Goal: Information Seeking & Learning: Learn about a topic

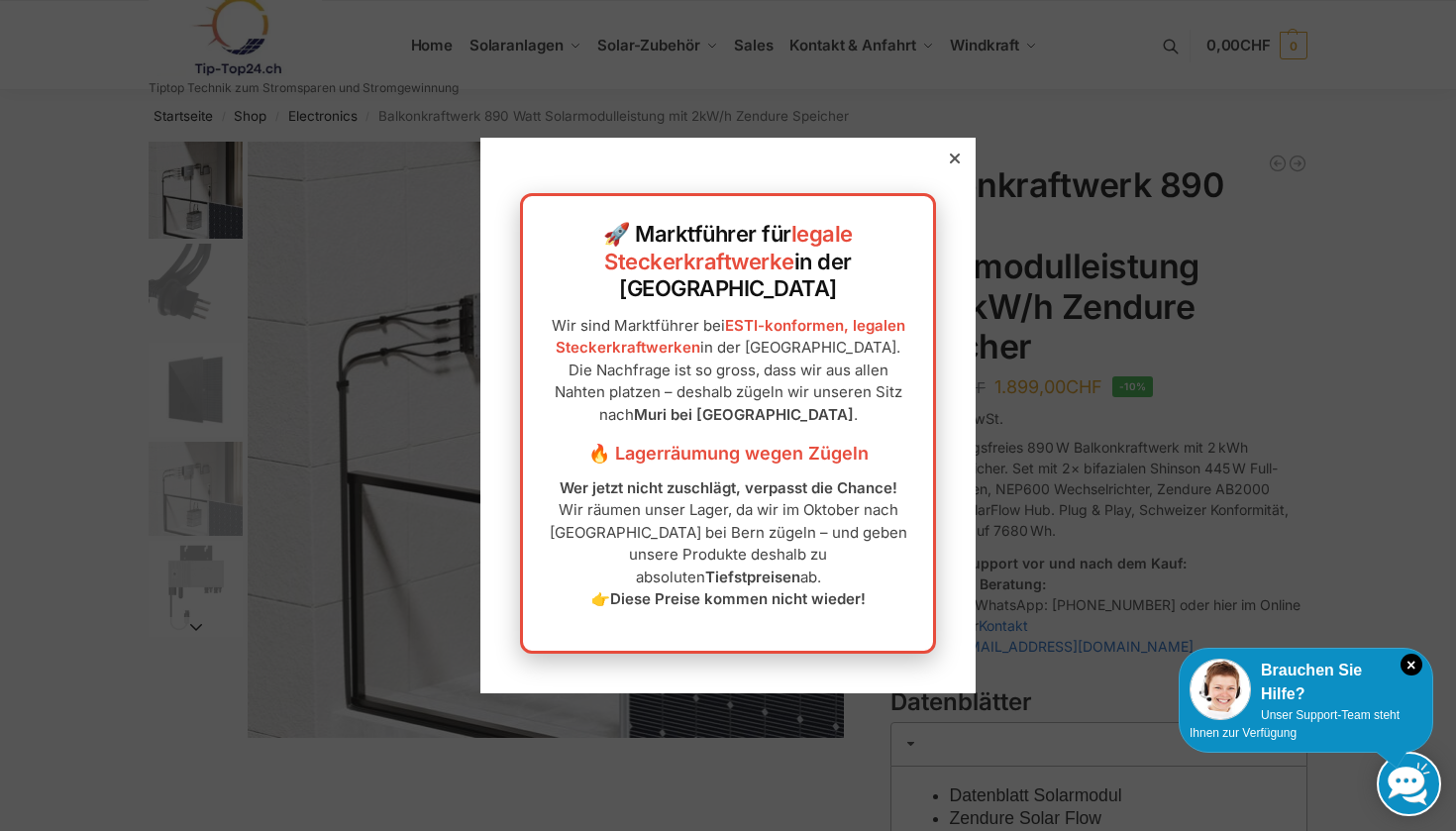
click at [950, 163] on icon at bounding box center [955, 158] width 10 height 10
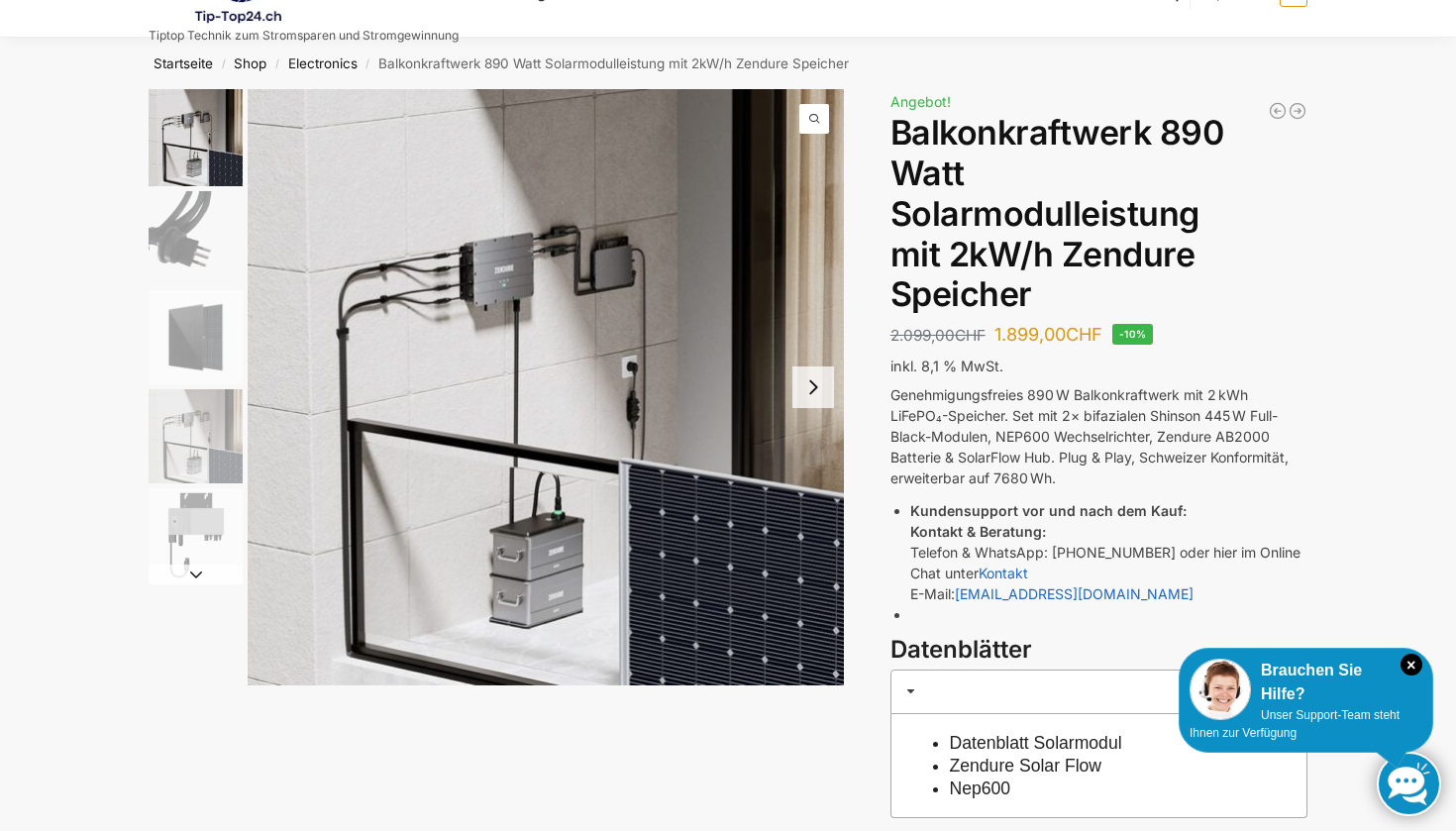
scroll to position [54, 0]
click at [822, 392] on button "Next slide" at bounding box center [813, 387] width 42 height 42
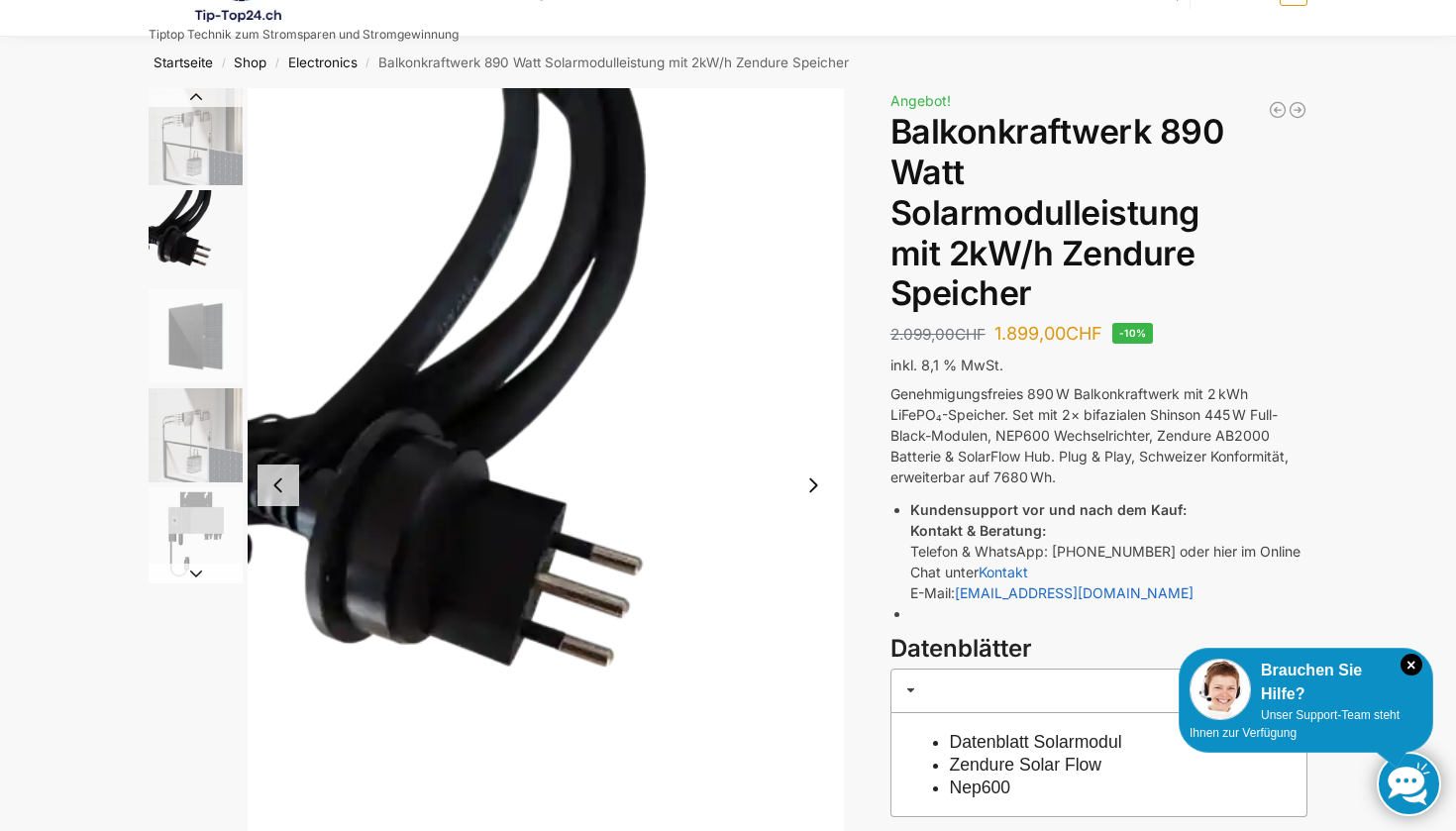
click at [811, 485] on button "Next slide" at bounding box center [813, 485] width 42 height 42
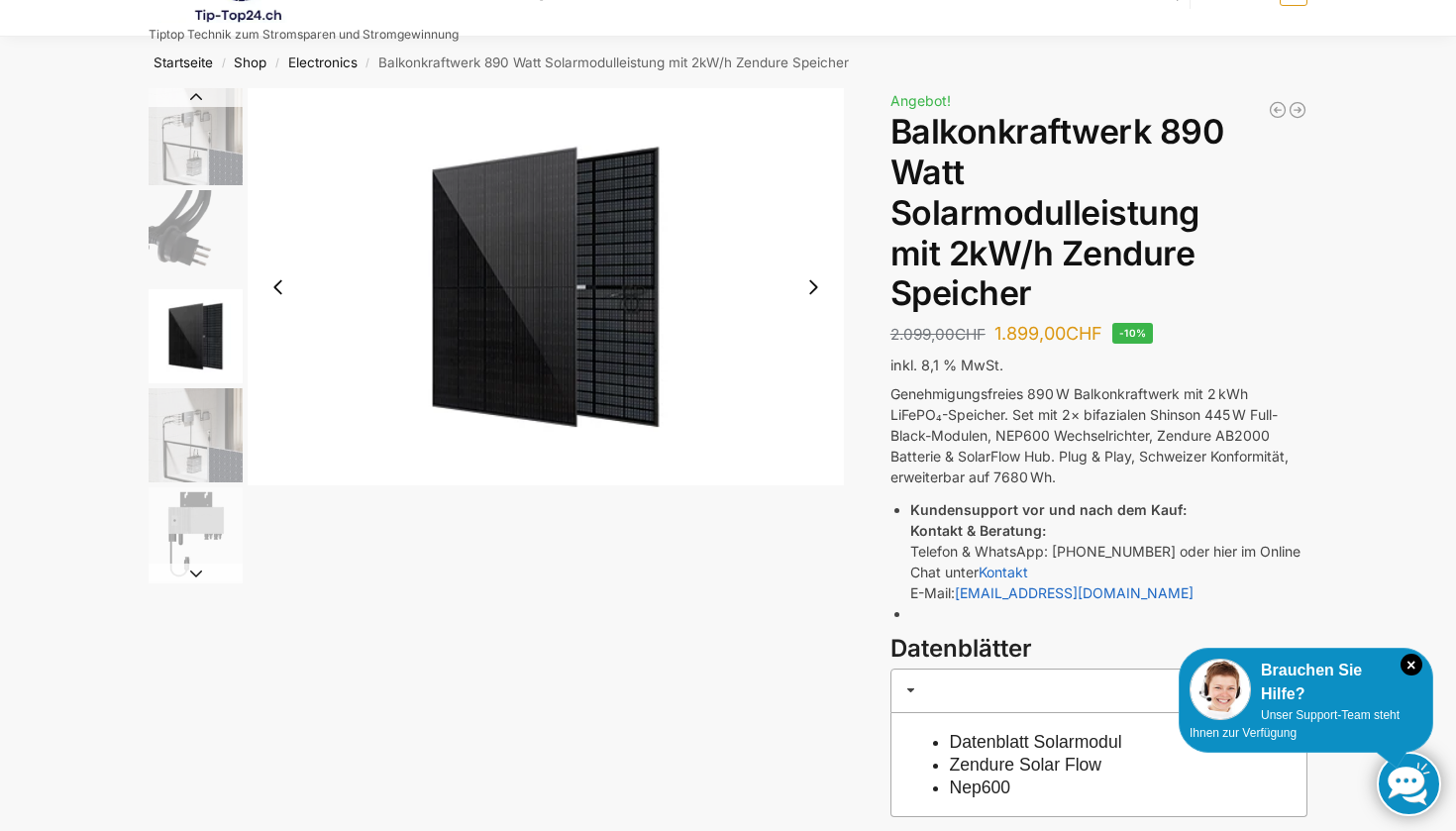
click at [809, 287] on button "Next slide" at bounding box center [813, 287] width 42 height 42
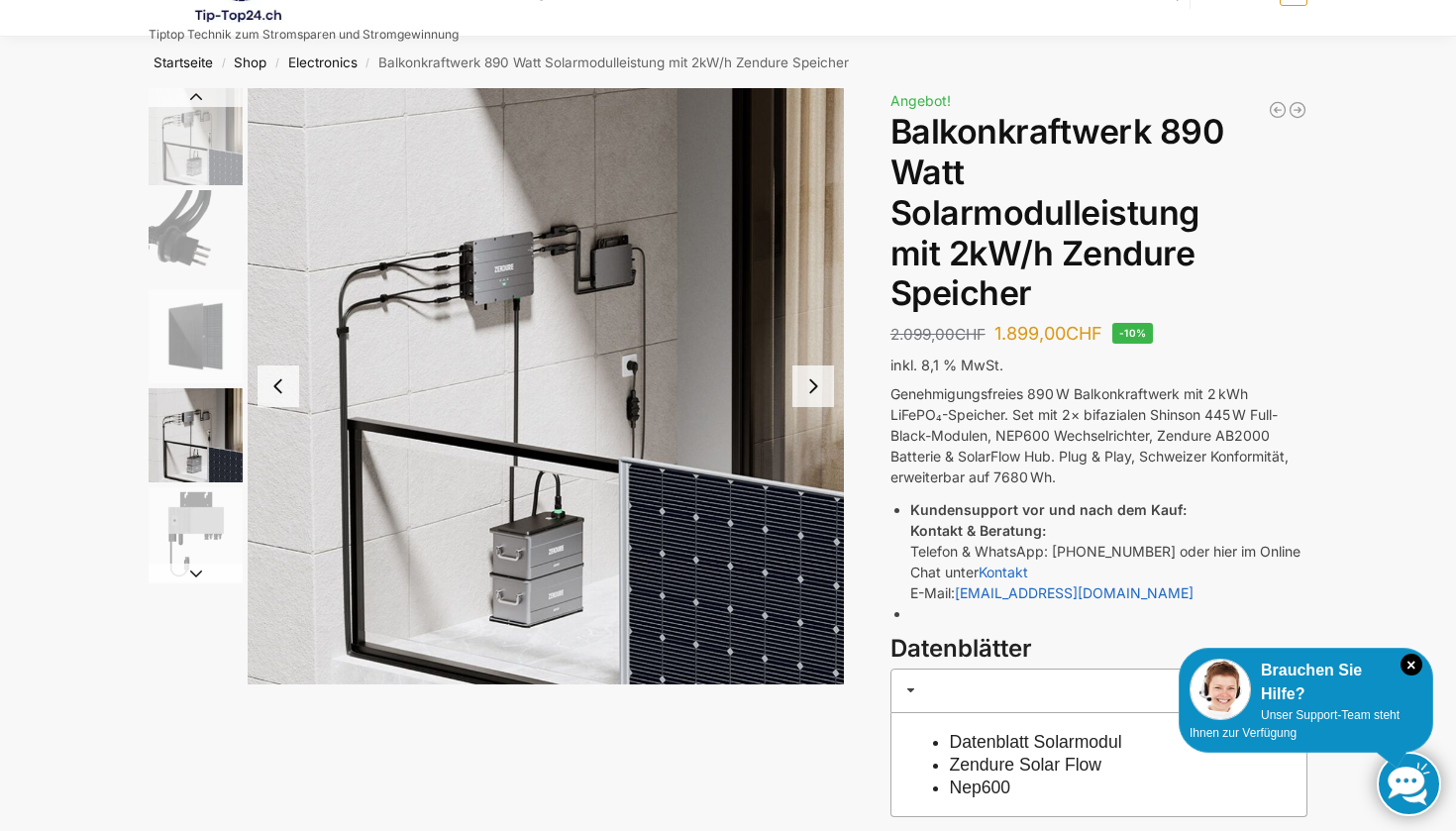
click at [807, 388] on button "Next slide" at bounding box center [813, 387] width 42 height 42
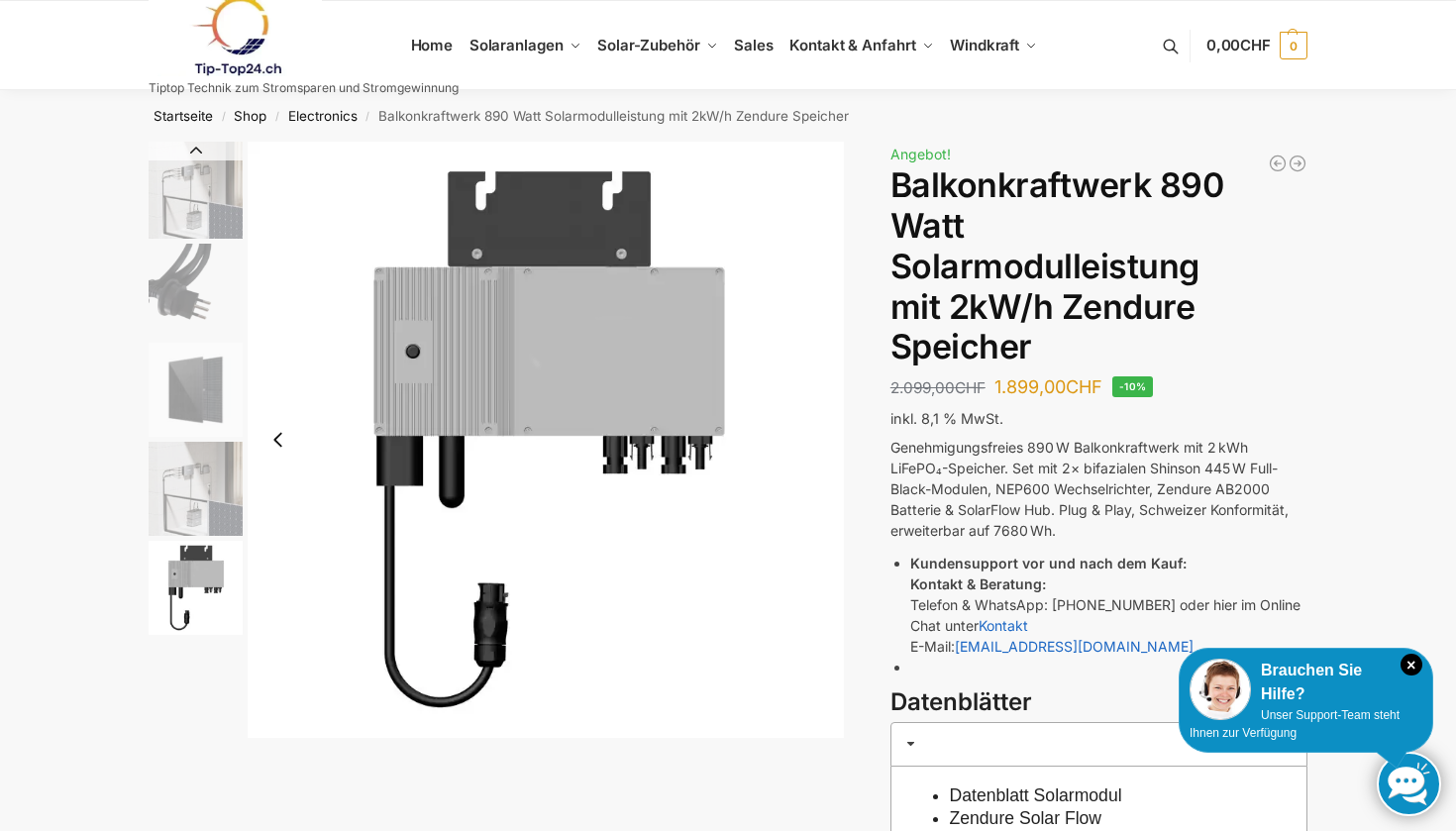
scroll to position [0, 0]
click at [346, 115] on link "Electronics" at bounding box center [323, 116] width 70 height 16
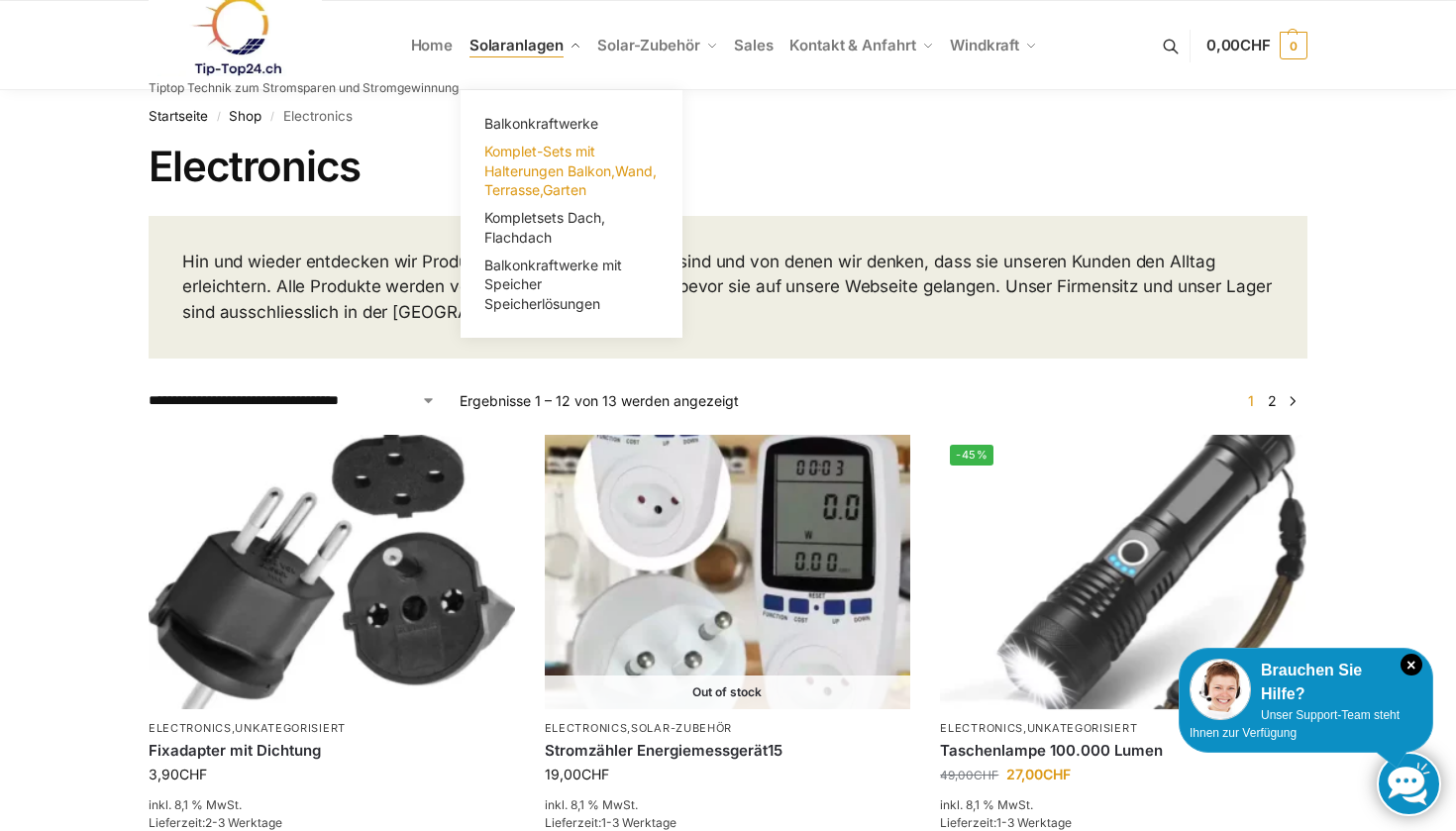
click at [530, 158] on span "Komplet-Sets mit Halterungen Balkon,Wand, Terrasse,Garten" at bounding box center [569, 171] width 172 height 56
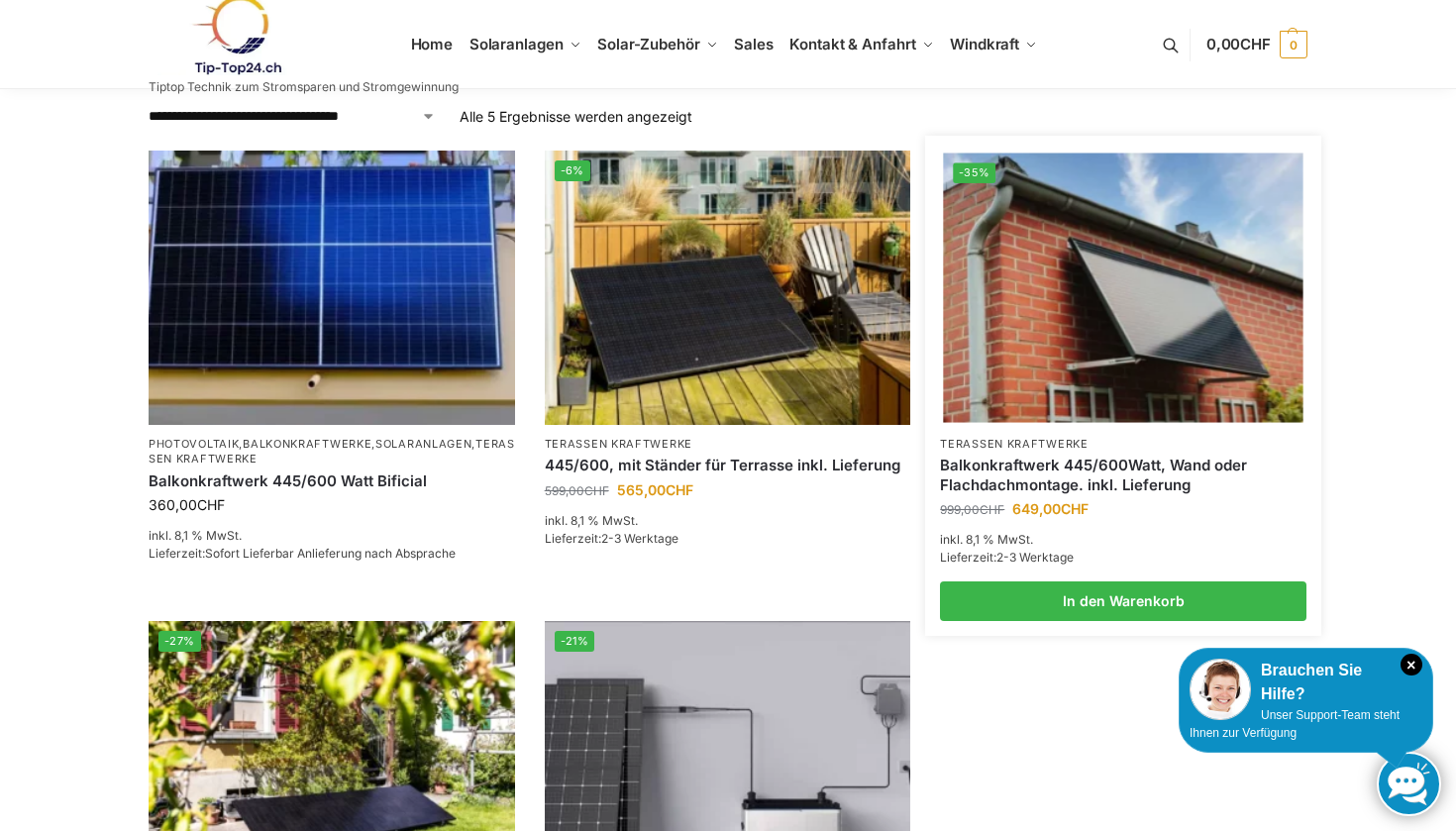
scroll to position [265, 0]
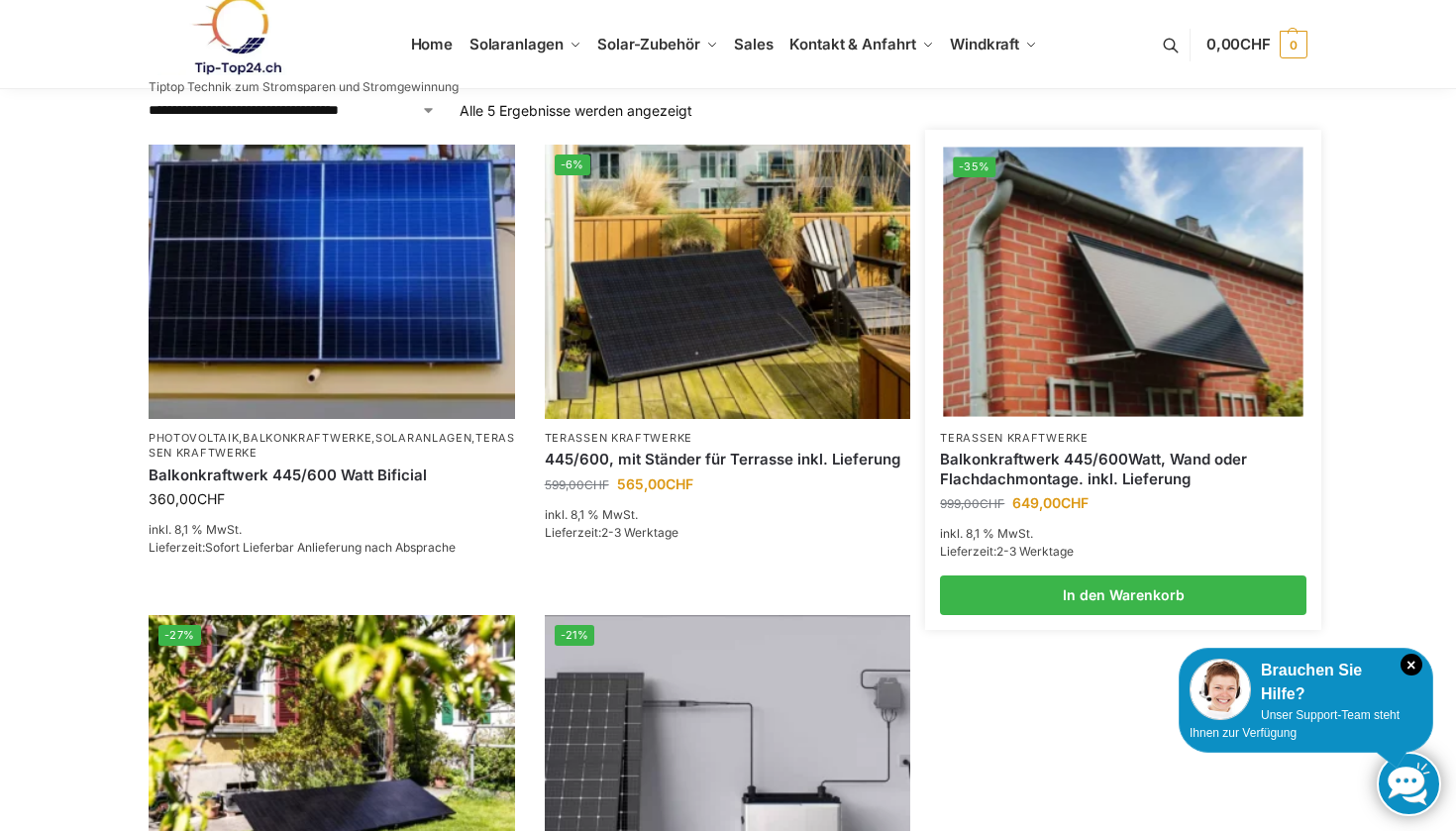
click at [1197, 283] on img at bounding box center [1124, 281] width 360 height 269
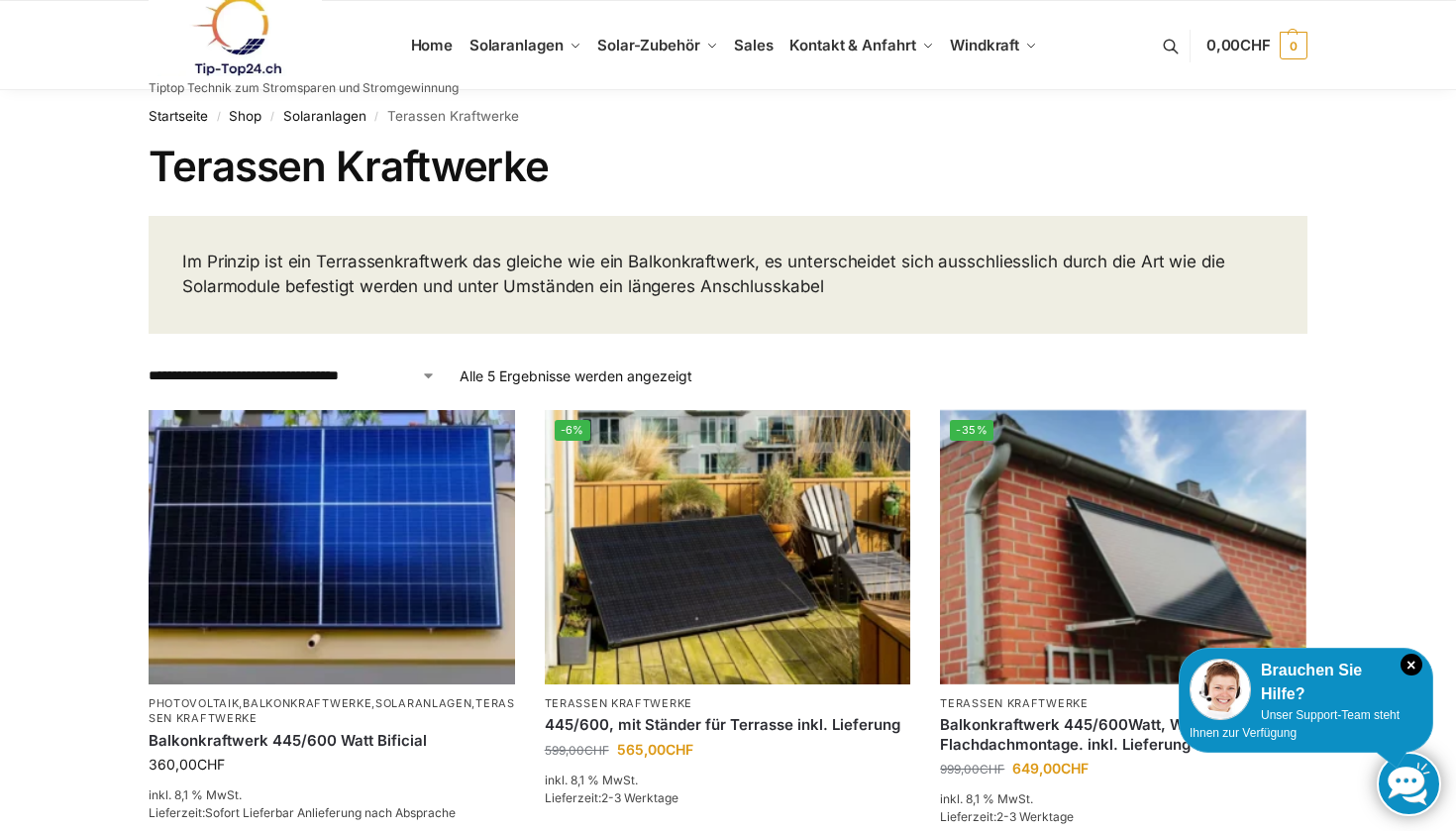
scroll to position [0, 0]
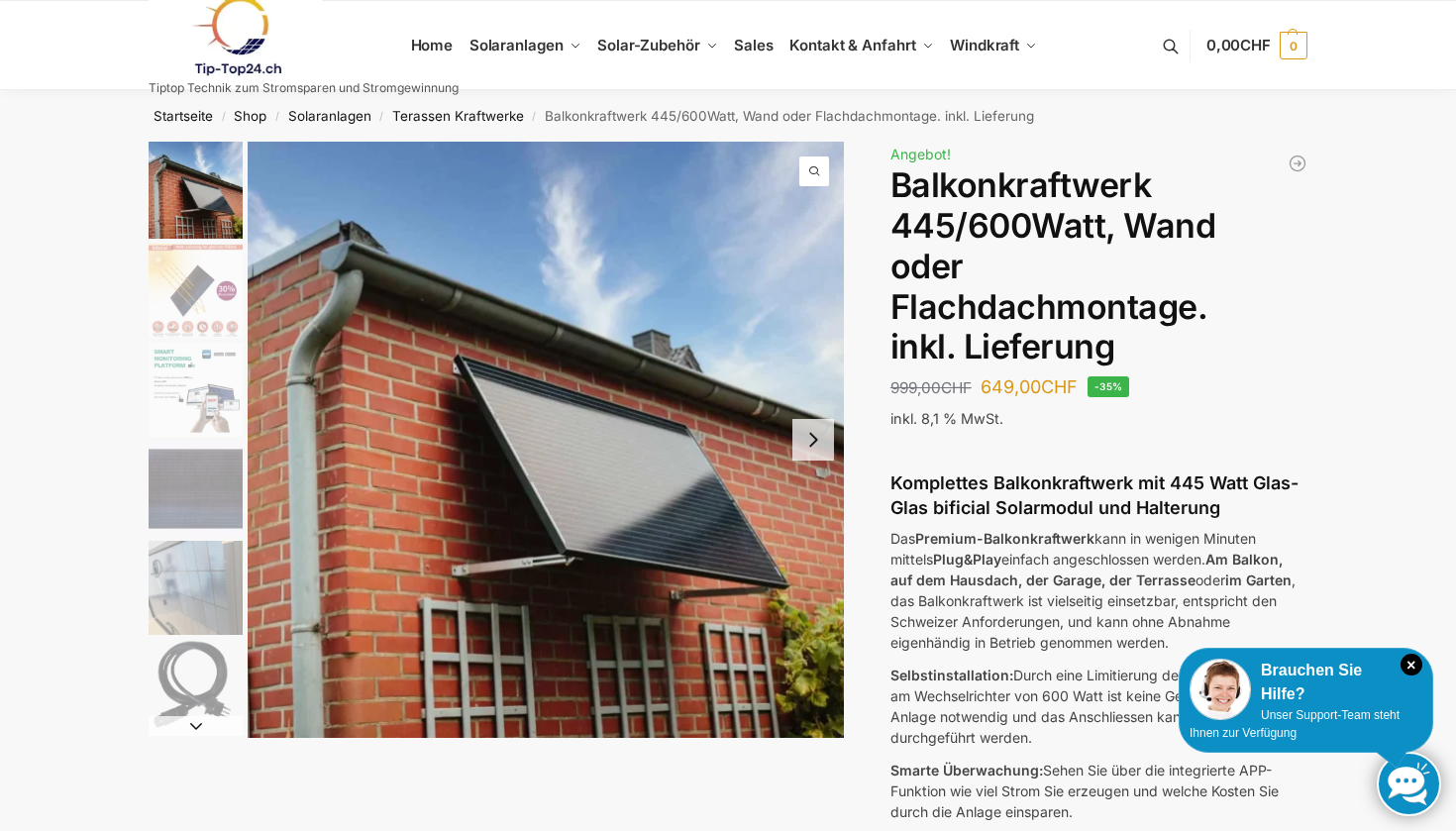
click at [815, 441] on button "Next slide" at bounding box center [813, 440] width 42 height 42
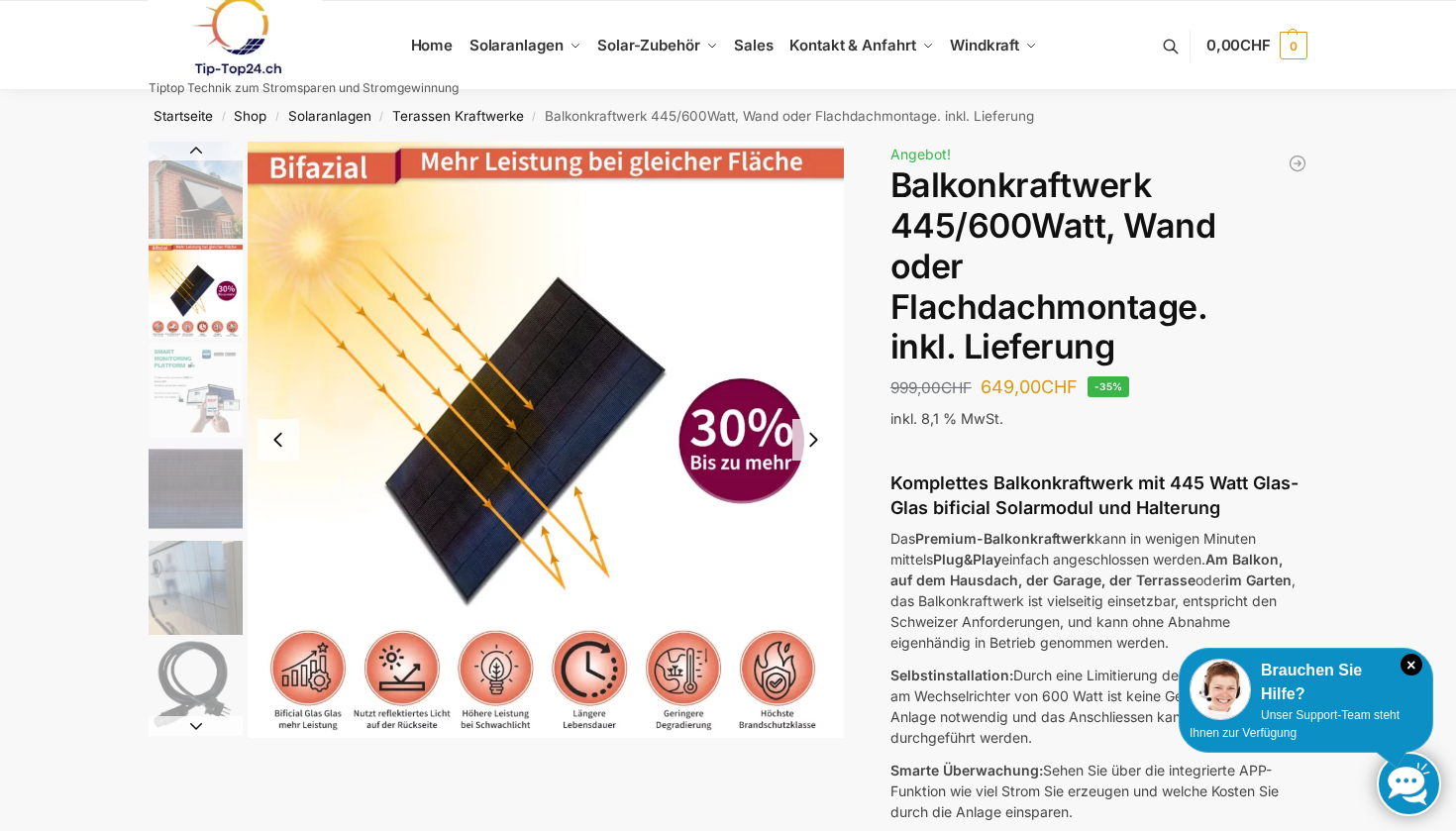
click at [809, 438] on button "Next slide" at bounding box center [813, 440] width 42 height 42
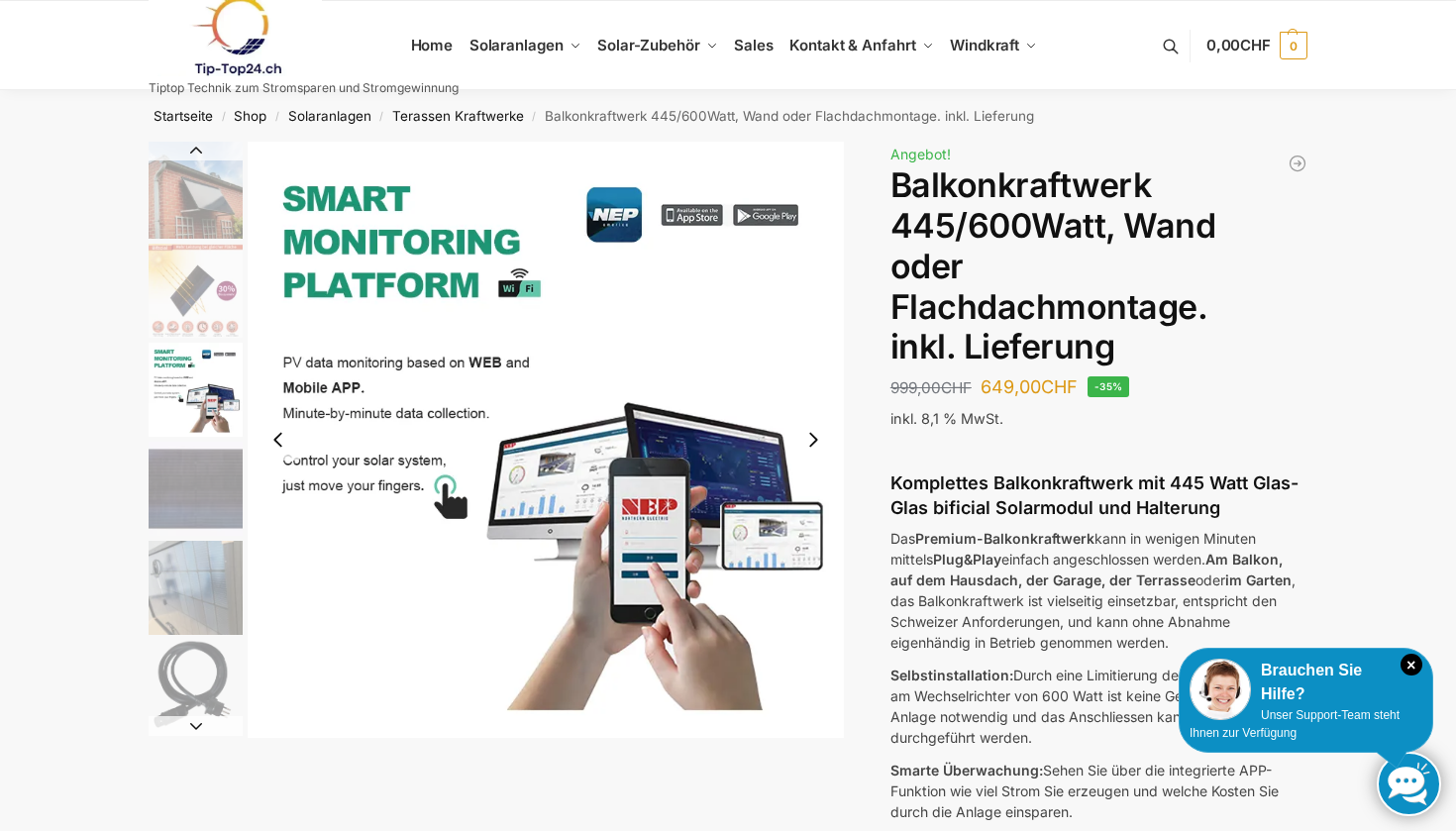
click at [809, 438] on button "Next slide" at bounding box center [813, 440] width 42 height 42
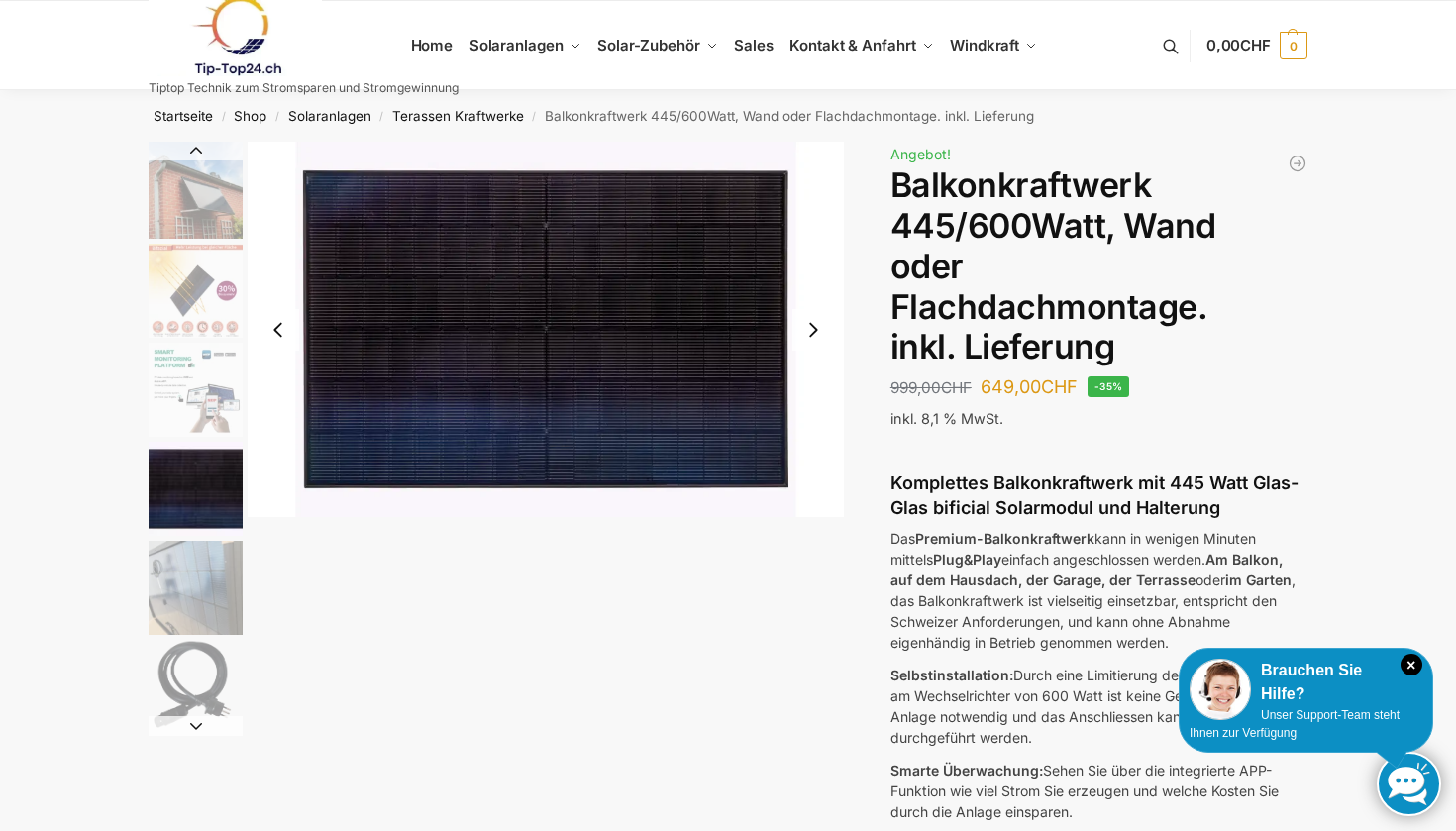
click at [809, 438] on img "4 / 6" at bounding box center [546, 330] width 596 height 376
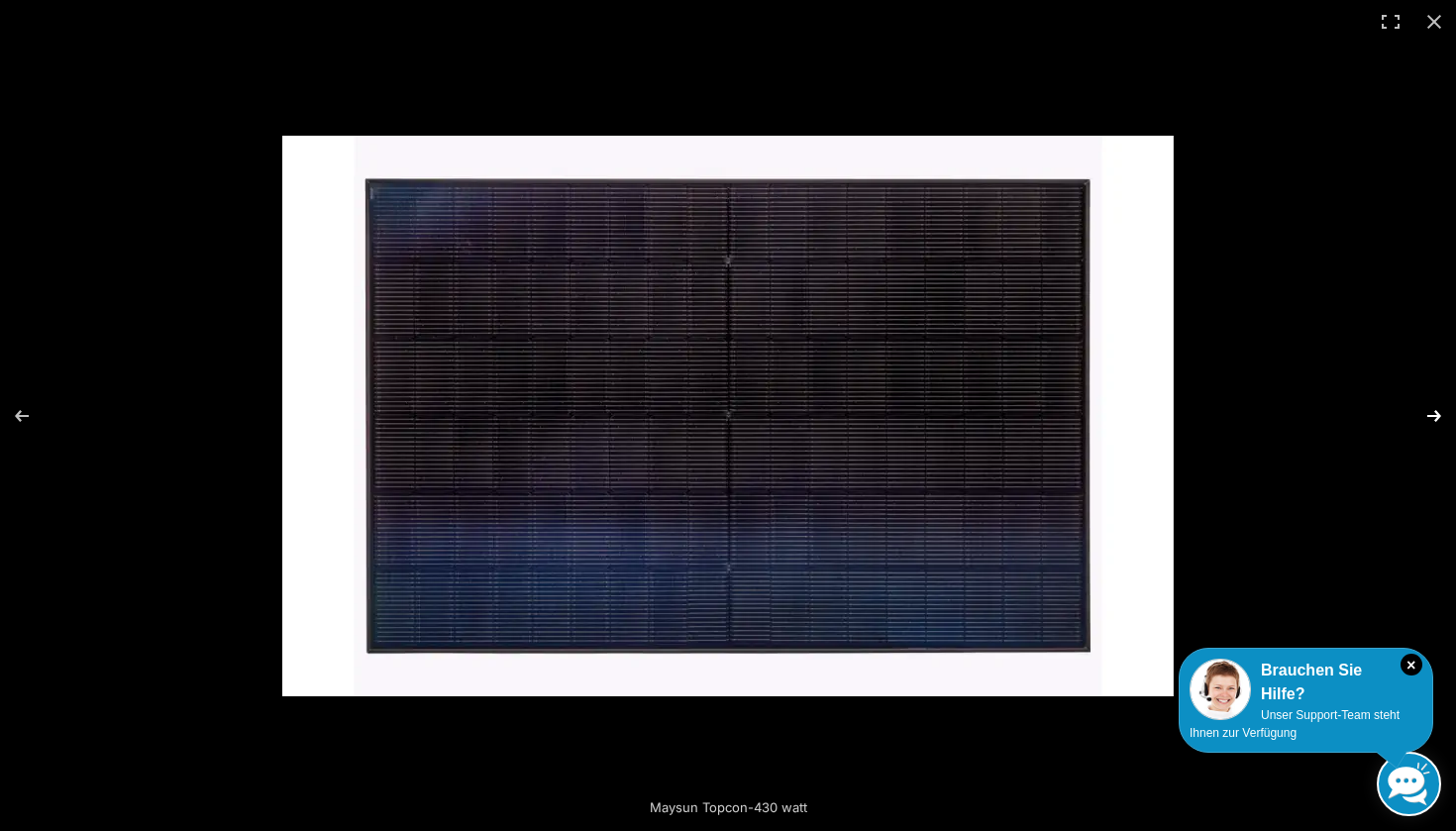
click at [1442, 418] on button "Next (arrow right)" at bounding box center [1421, 416] width 70 height 99
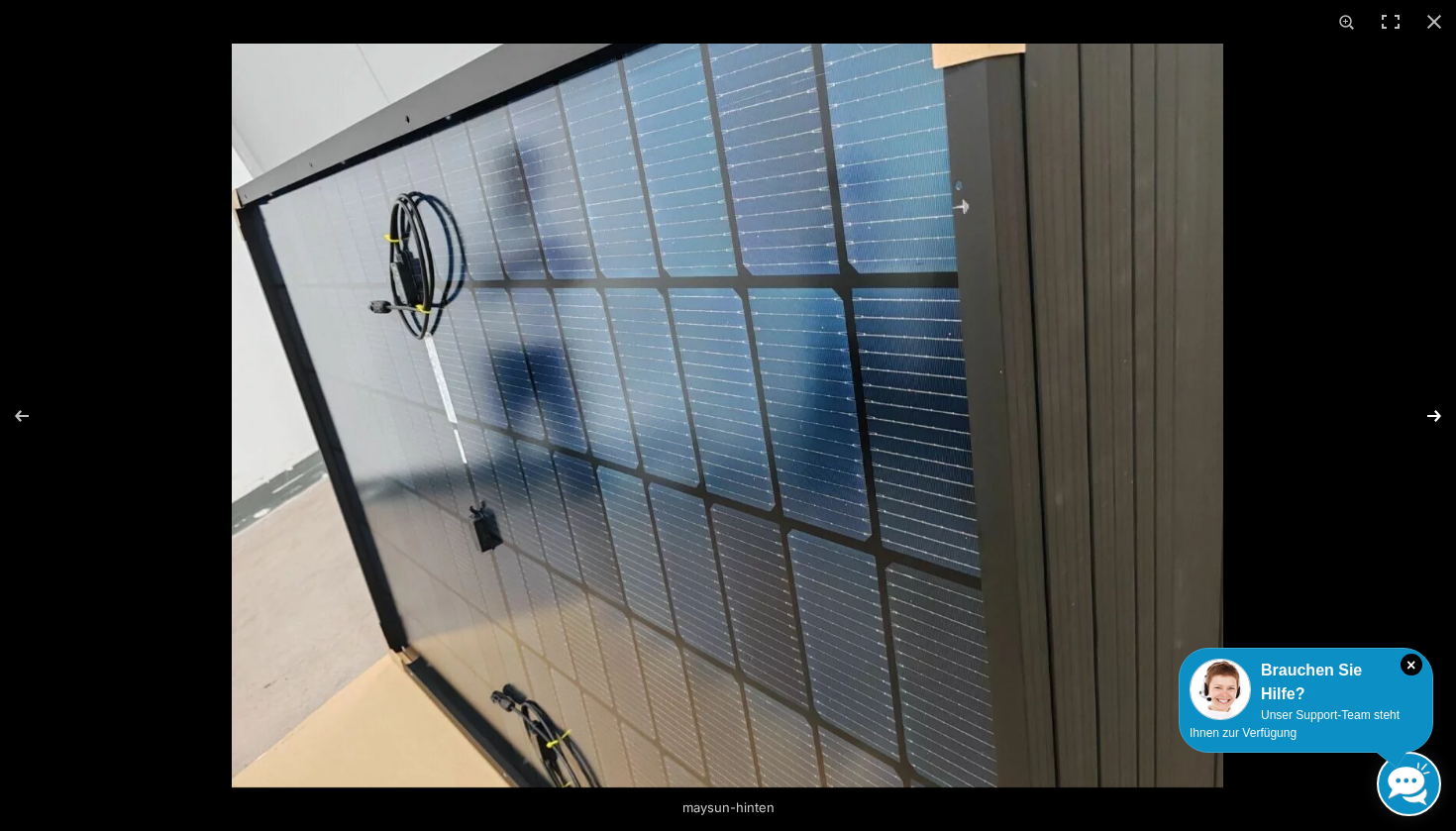
click at [1439, 415] on button "Next (arrow right)" at bounding box center [1421, 416] width 70 height 99
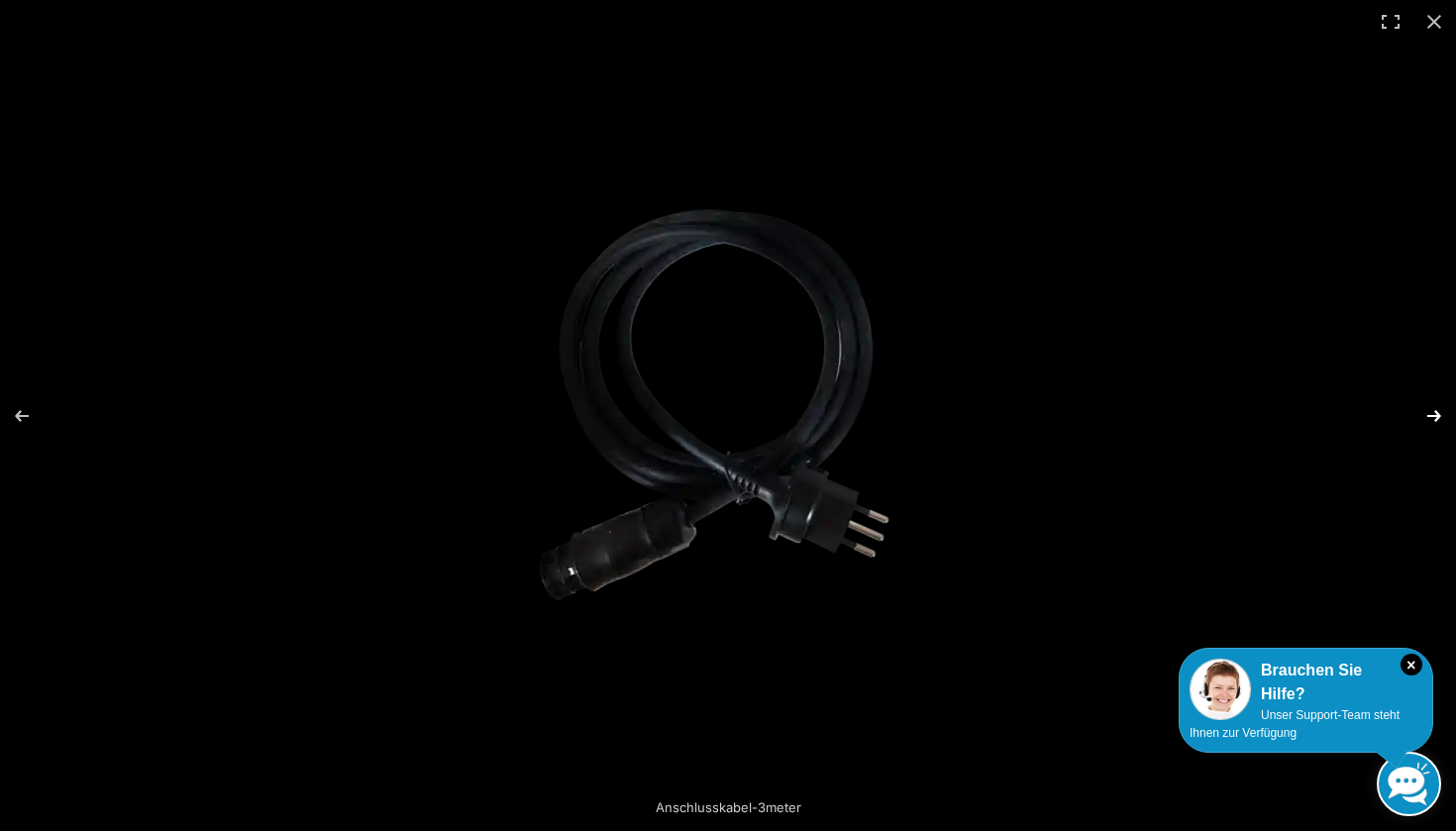
click at [1439, 415] on button "Next (arrow right)" at bounding box center [1421, 416] width 70 height 99
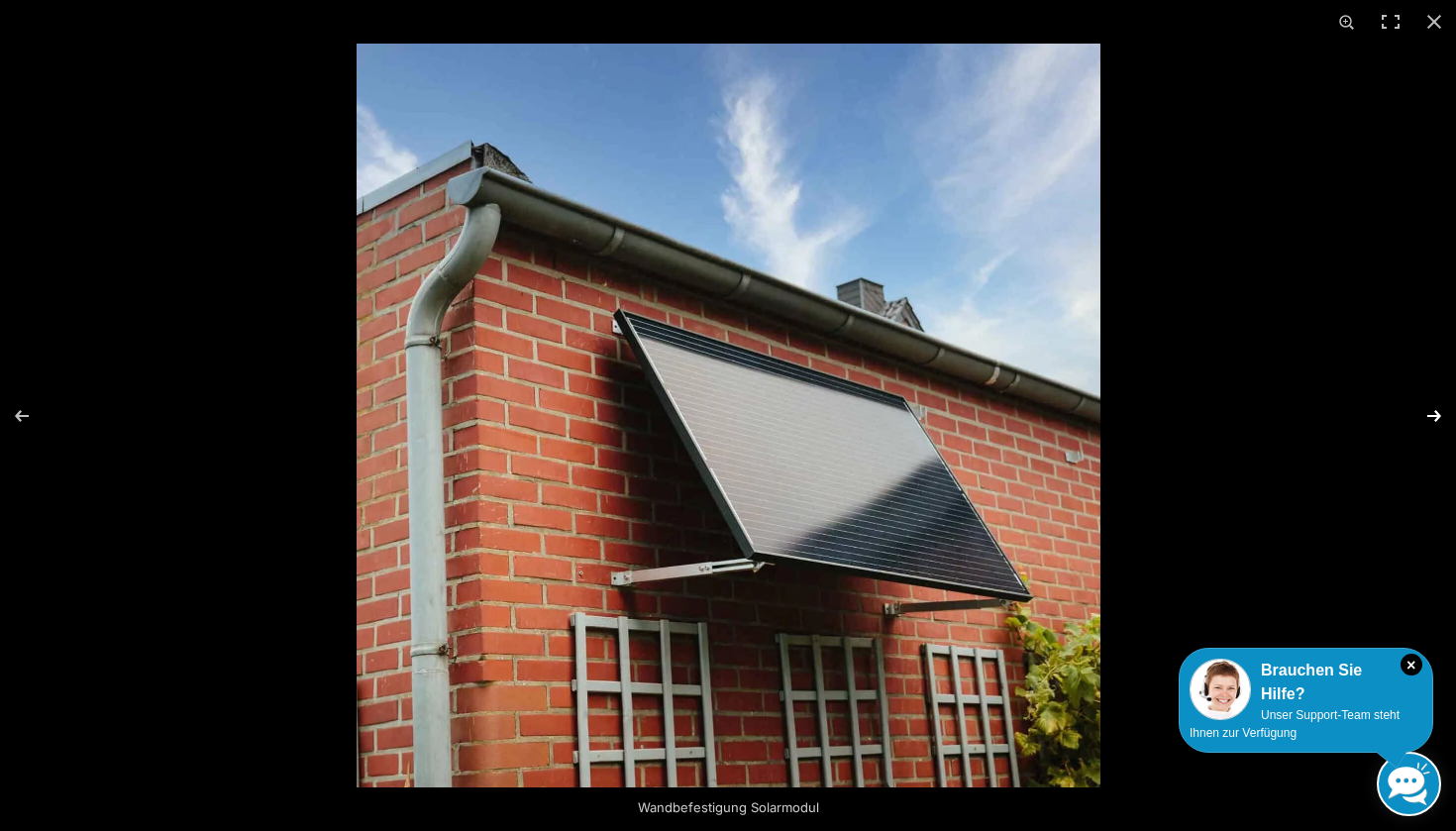
click at [1439, 415] on button "Next (arrow right)" at bounding box center [1421, 416] width 70 height 99
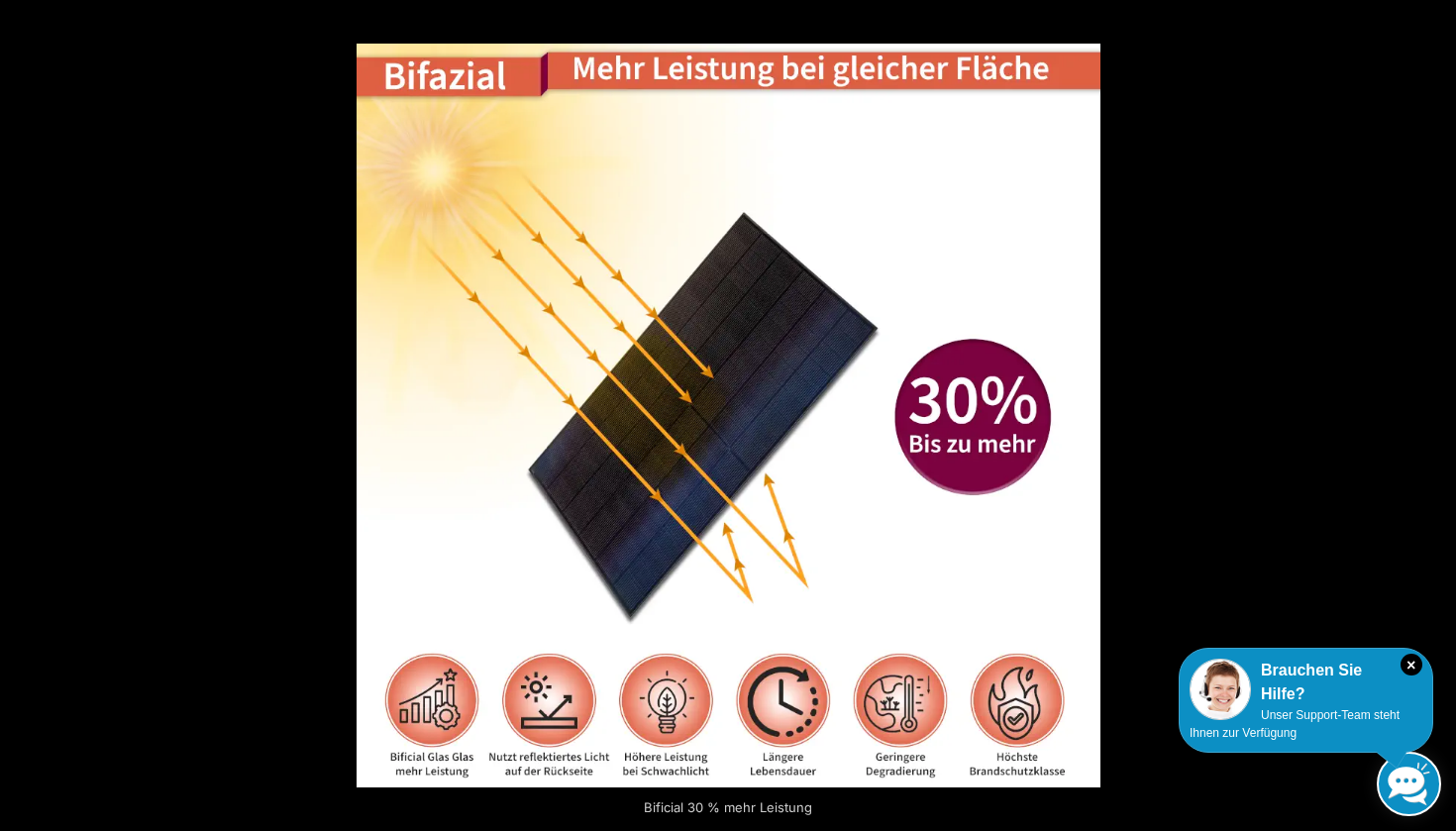
click at [1439, 415] on button "Next (arrow right)" at bounding box center [1421, 416] width 70 height 99
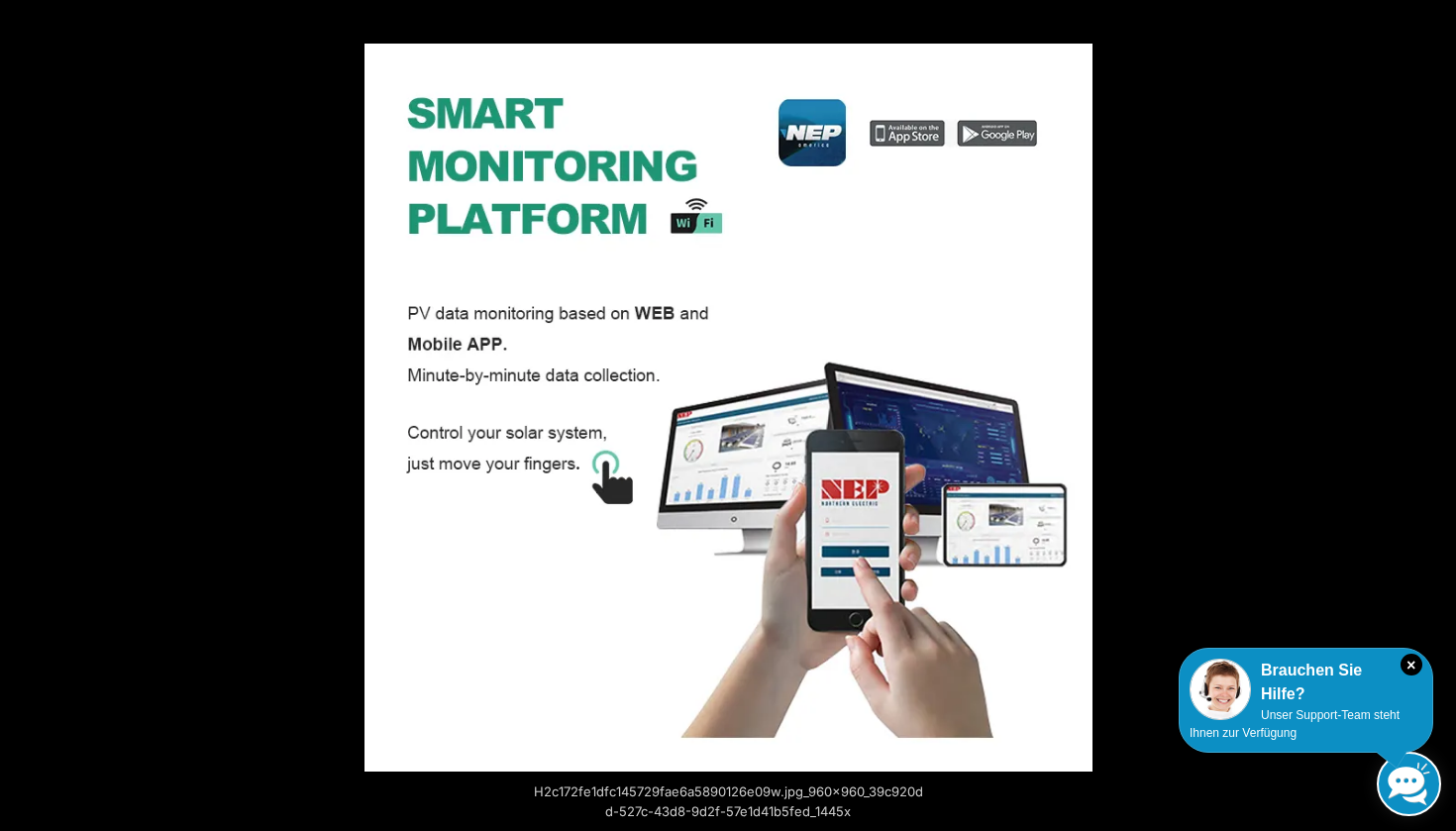
click at [1439, 415] on button "Next (arrow right)" at bounding box center [1421, 416] width 70 height 99
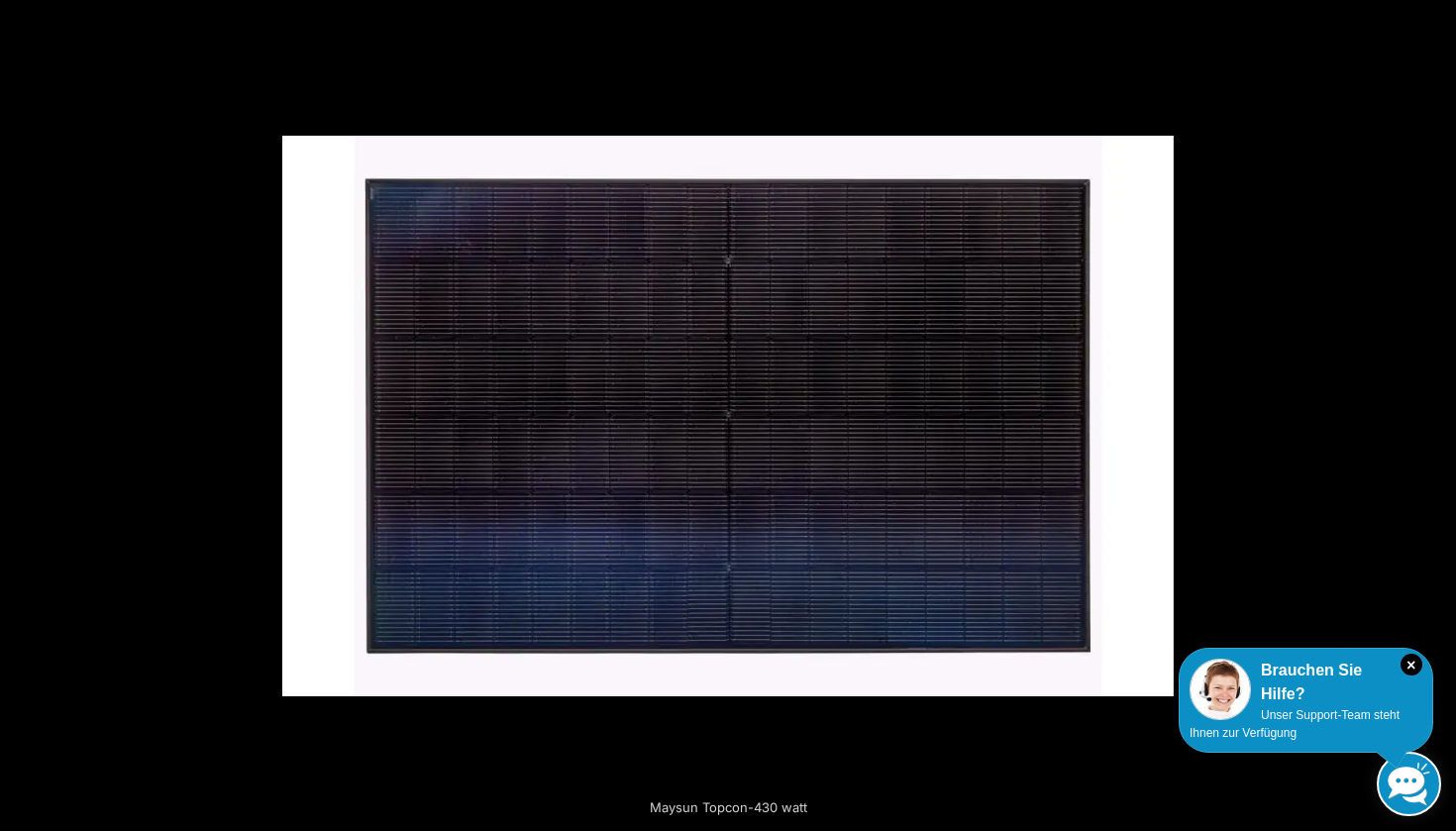
click at [1439, 415] on button "Next (arrow right)" at bounding box center [1421, 416] width 70 height 99
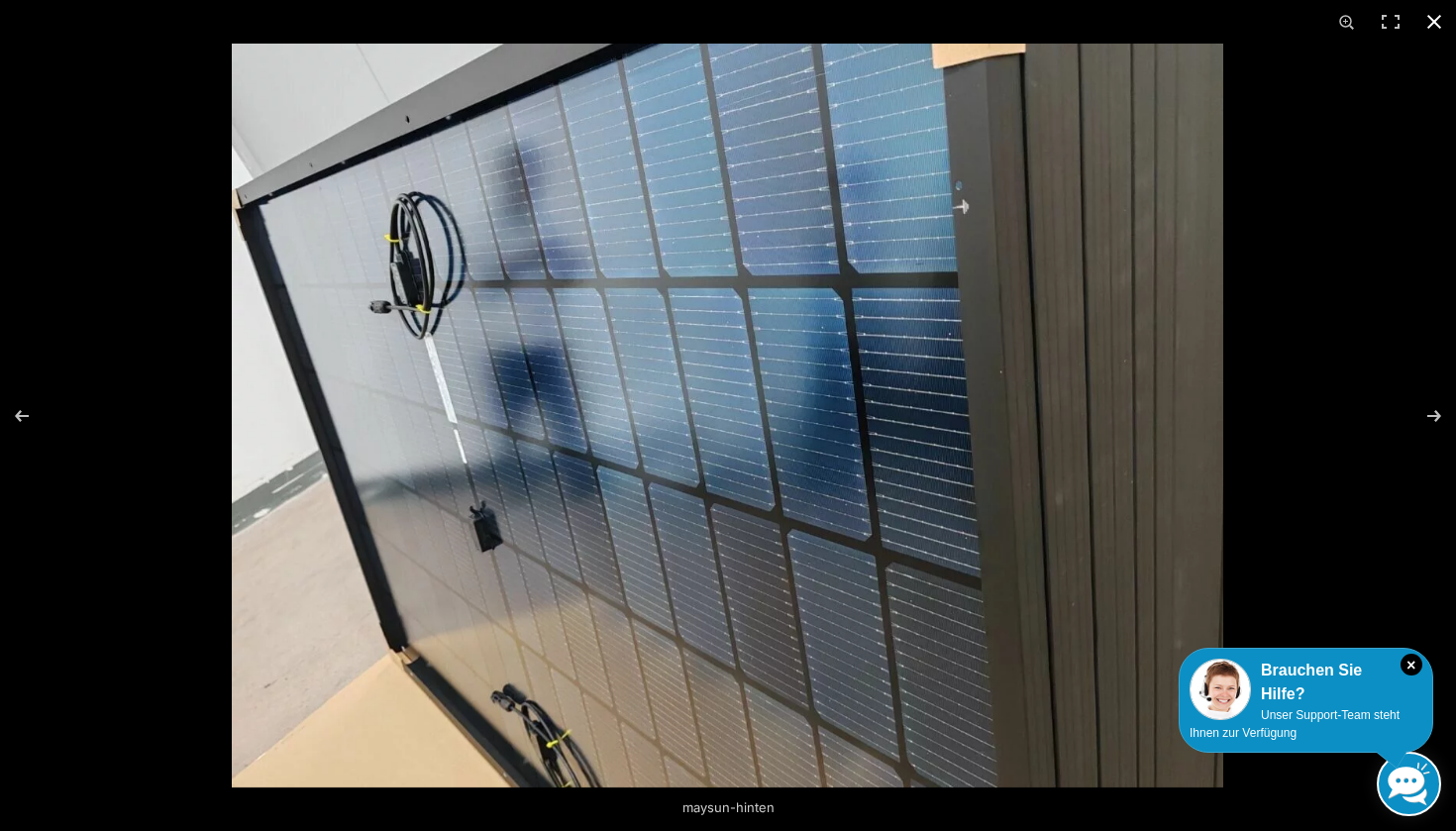
click at [1432, 23] on button "Close (Esc)" at bounding box center [1434, 22] width 44 height 44
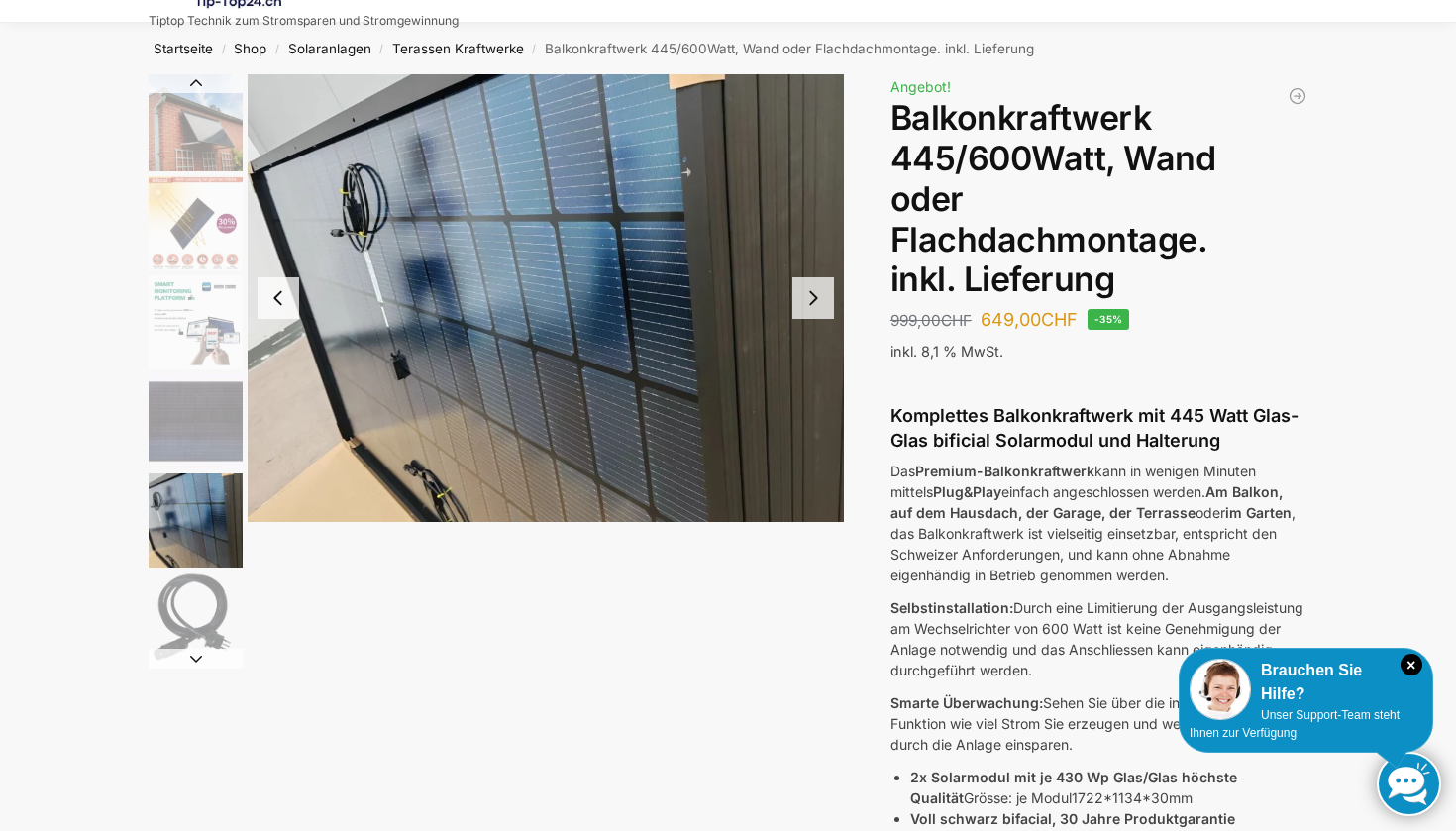
scroll to position [64, 0]
